Goal: Check status: Check status

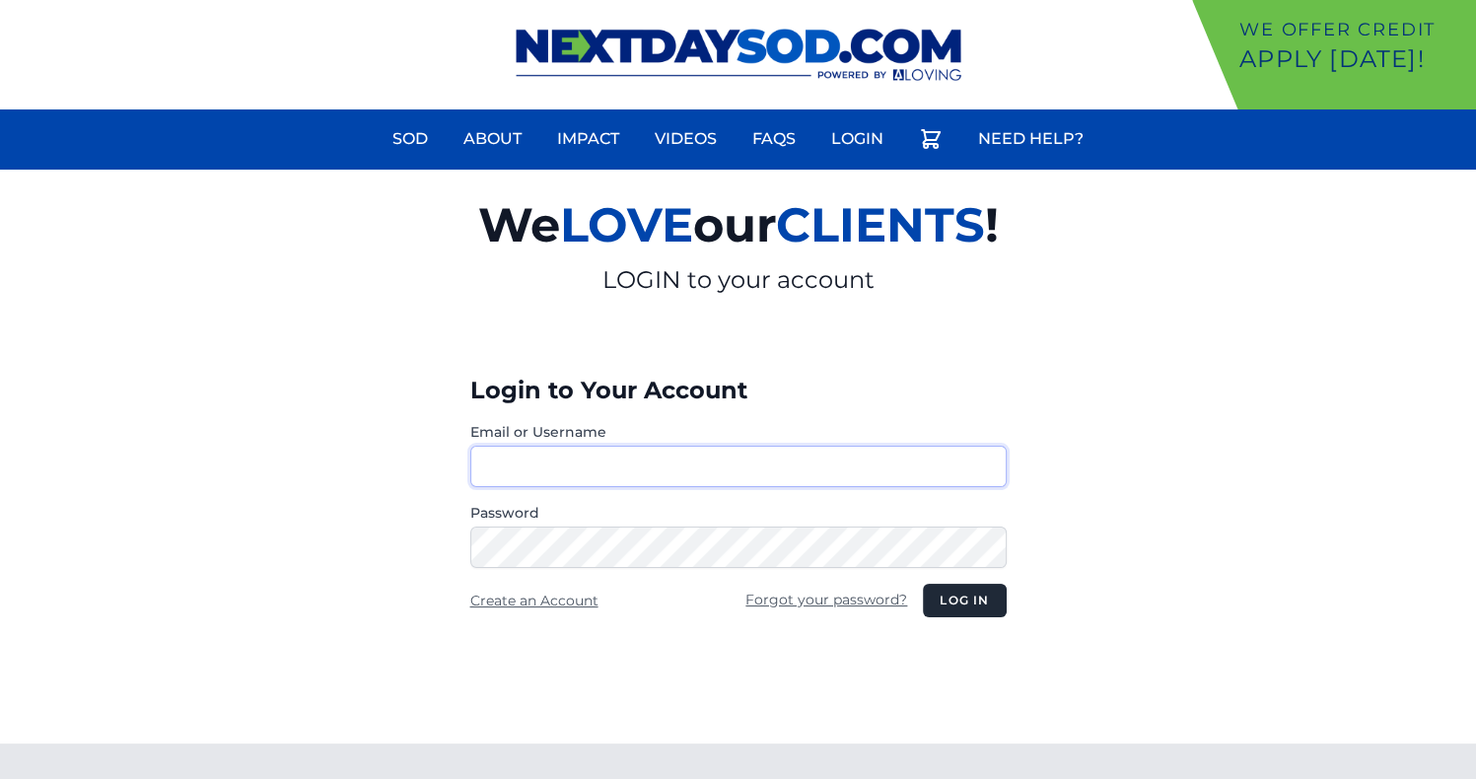
type input "**********"
click at [941, 375] on h3 "Login to Your Account" at bounding box center [738, 391] width 536 height 32
click at [944, 600] on button "Log in" at bounding box center [964, 601] width 83 height 34
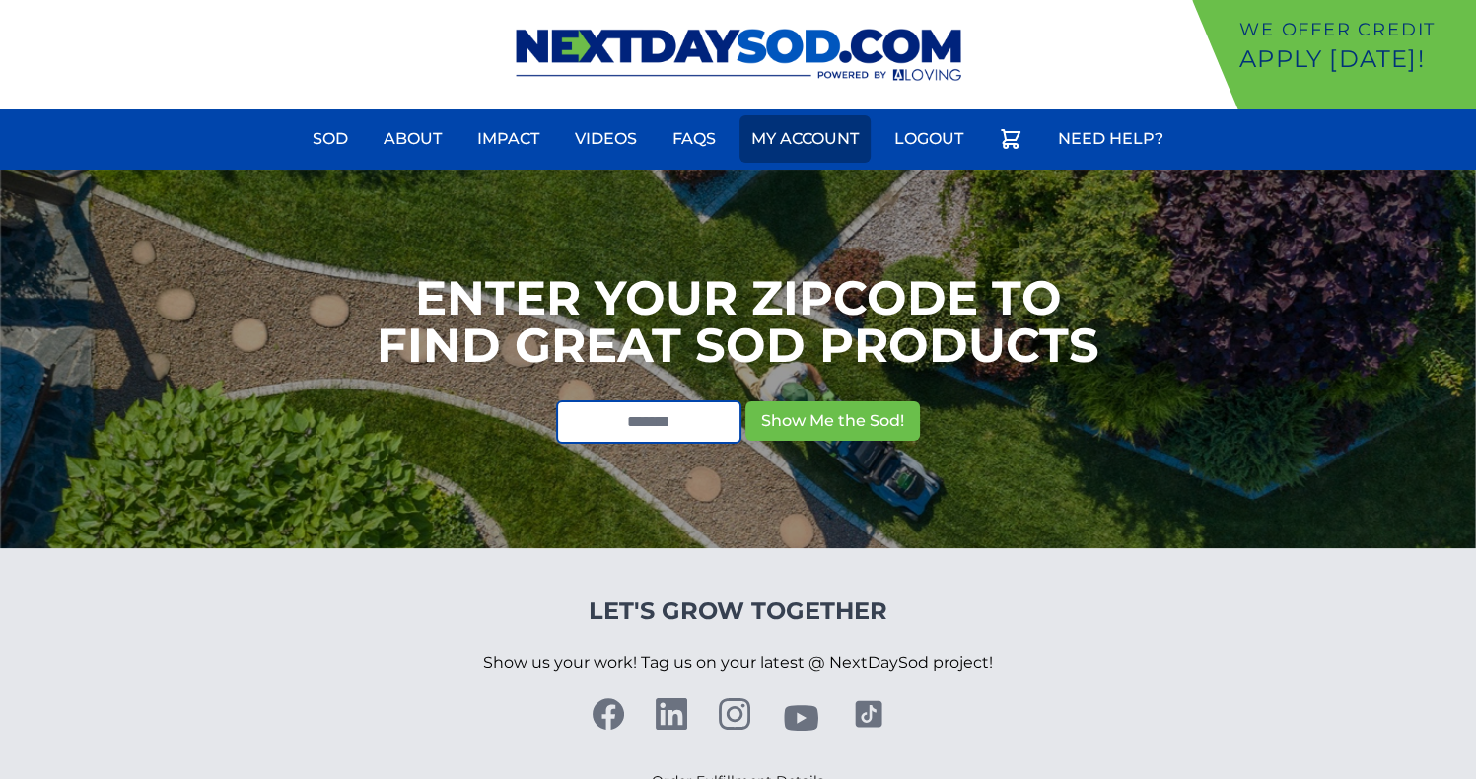
click at [836, 131] on link "My Account" at bounding box center [804, 138] width 131 height 47
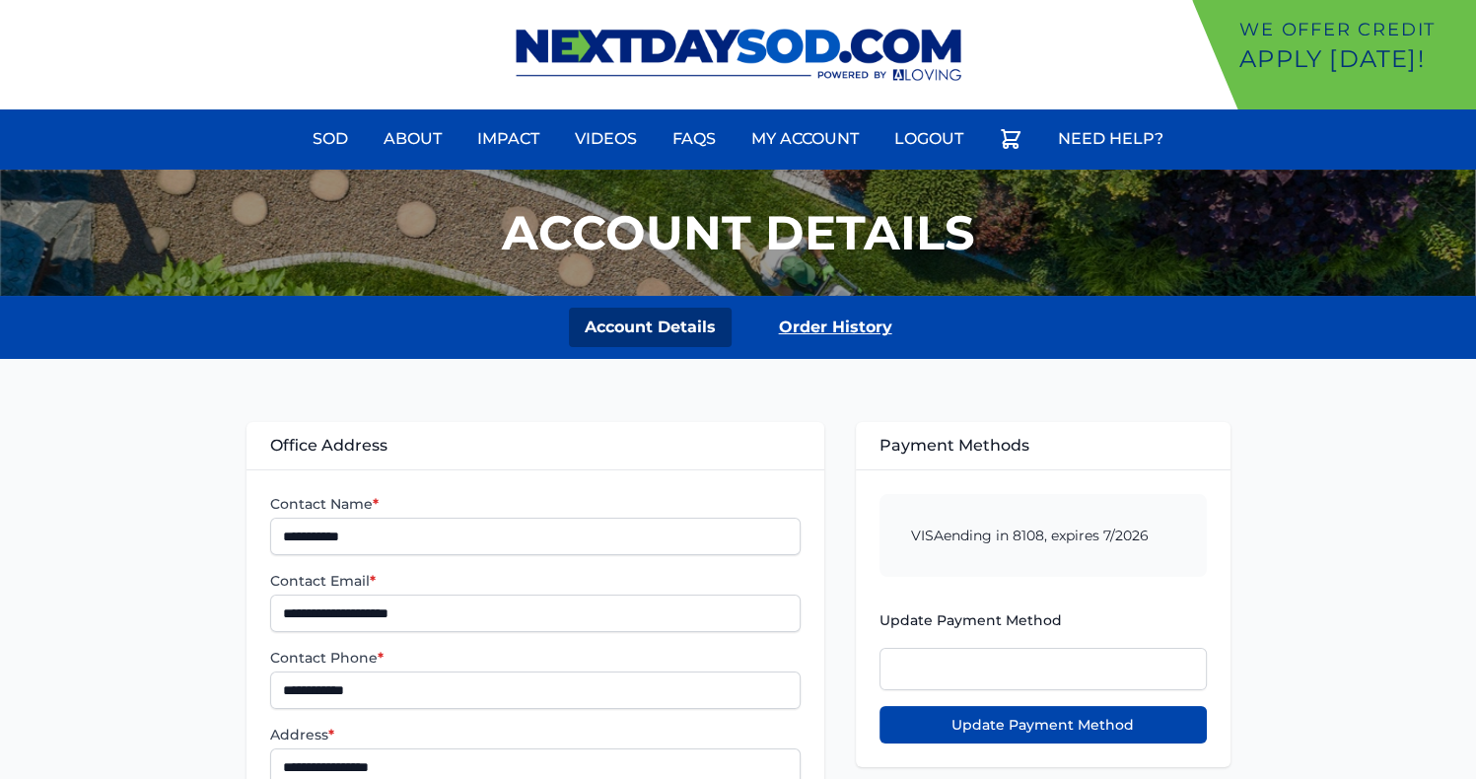
click at [812, 316] on link "Order History" at bounding box center [835, 327] width 145 height 39
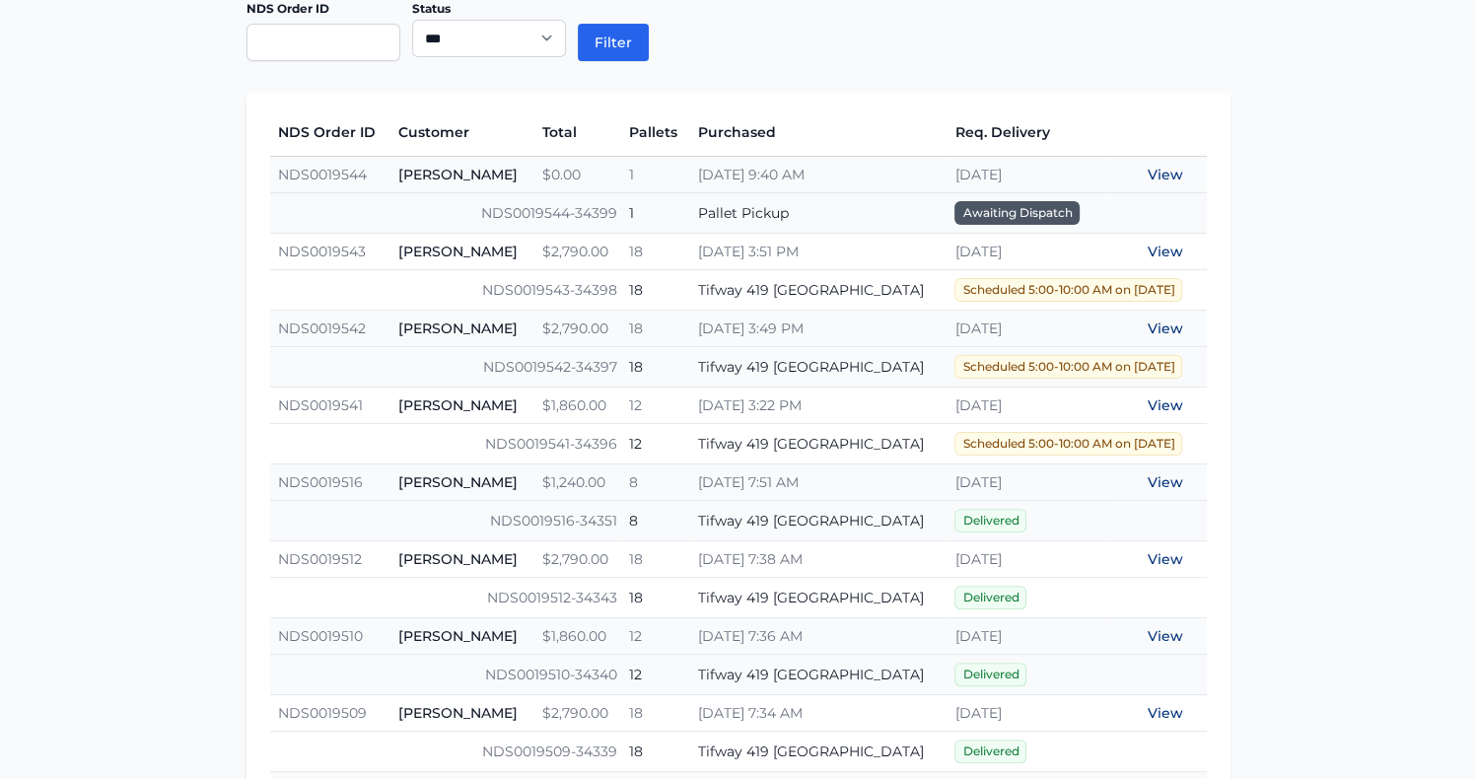
scroll to position [428, 0]
click at [1161, 397] on link "View" at bounding box center [1165, 403] width 35 height 18
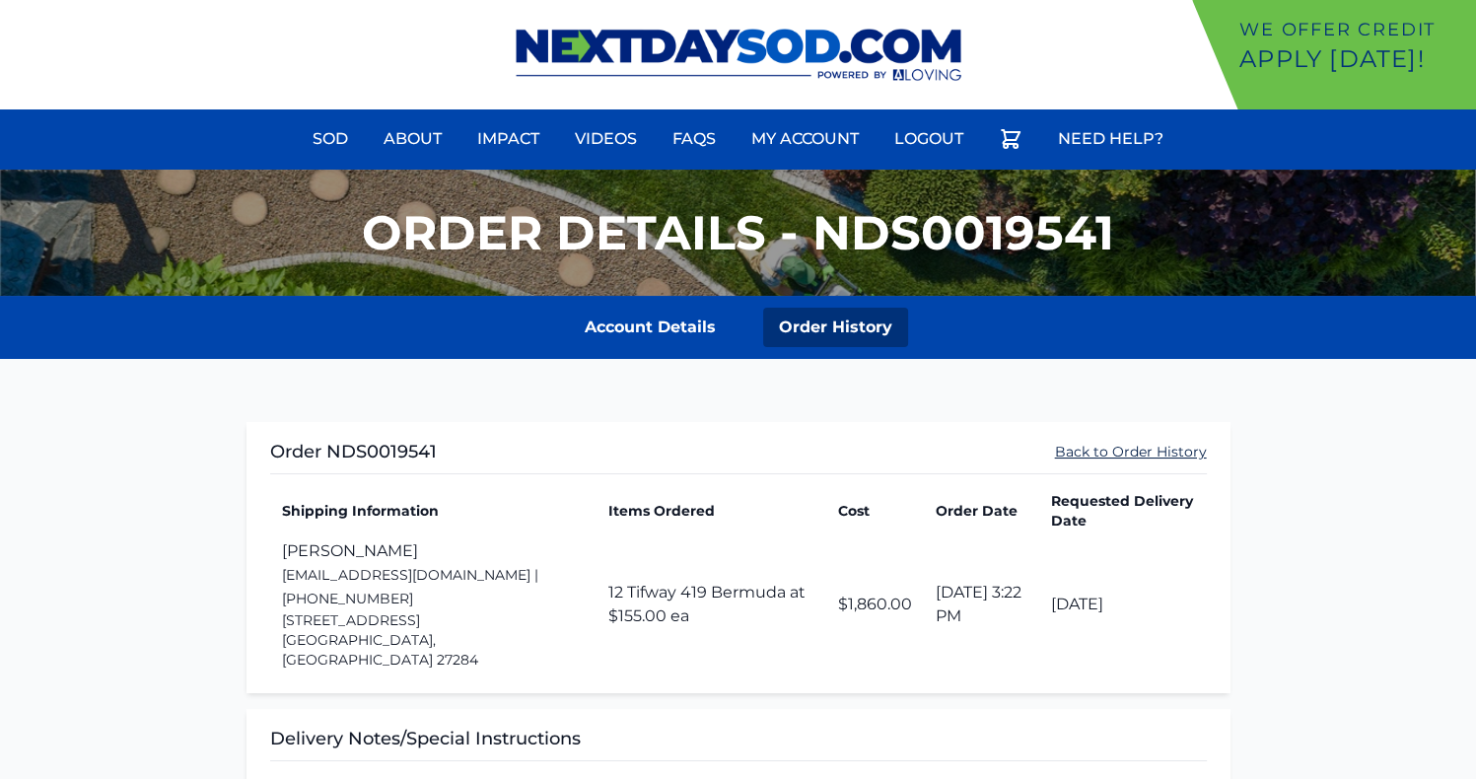
click at [1094, 449] on link "Back to Order History" at bounding box center [1131, 452] width 152 height 20
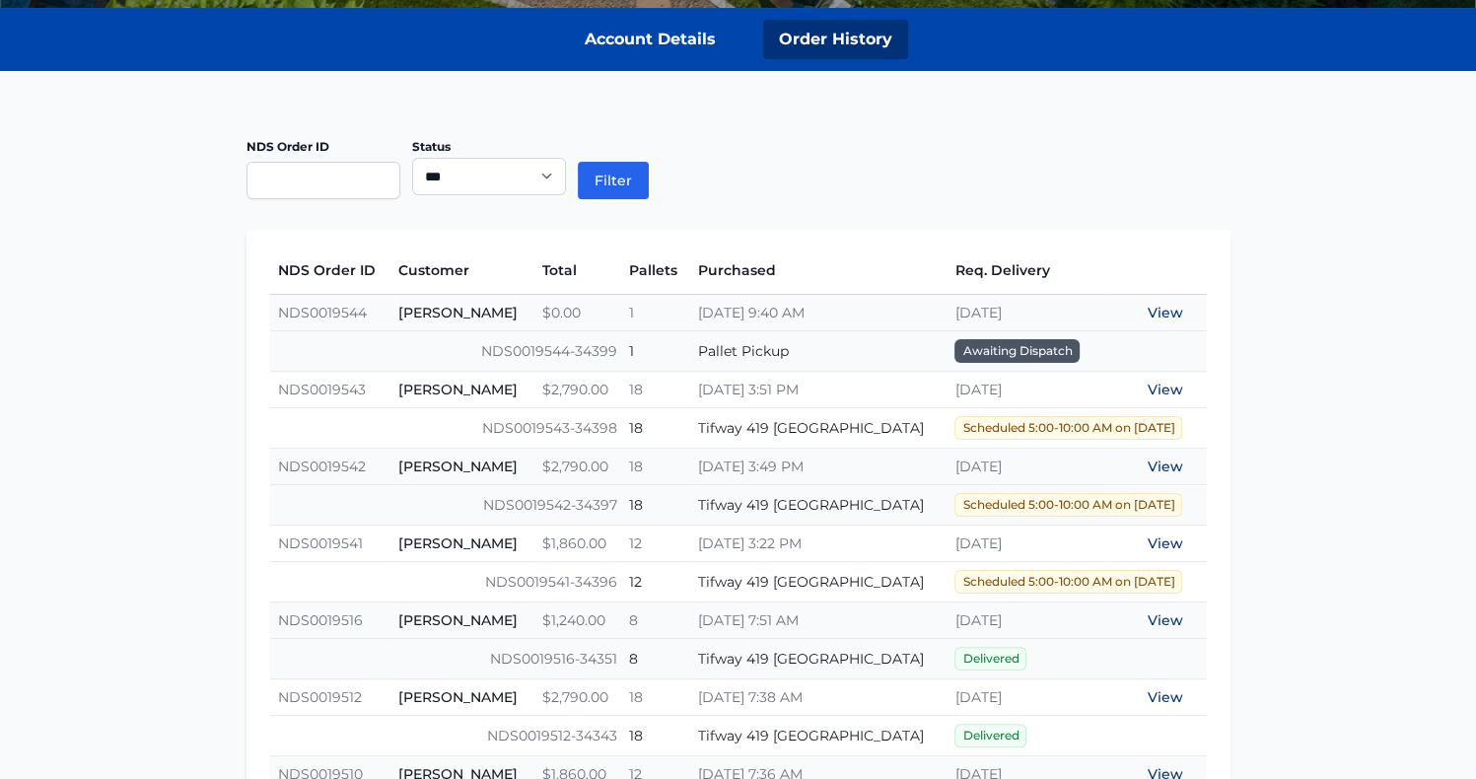
scroll to position [378, 0]
